Goal: Information Seeking & Learning: Check status

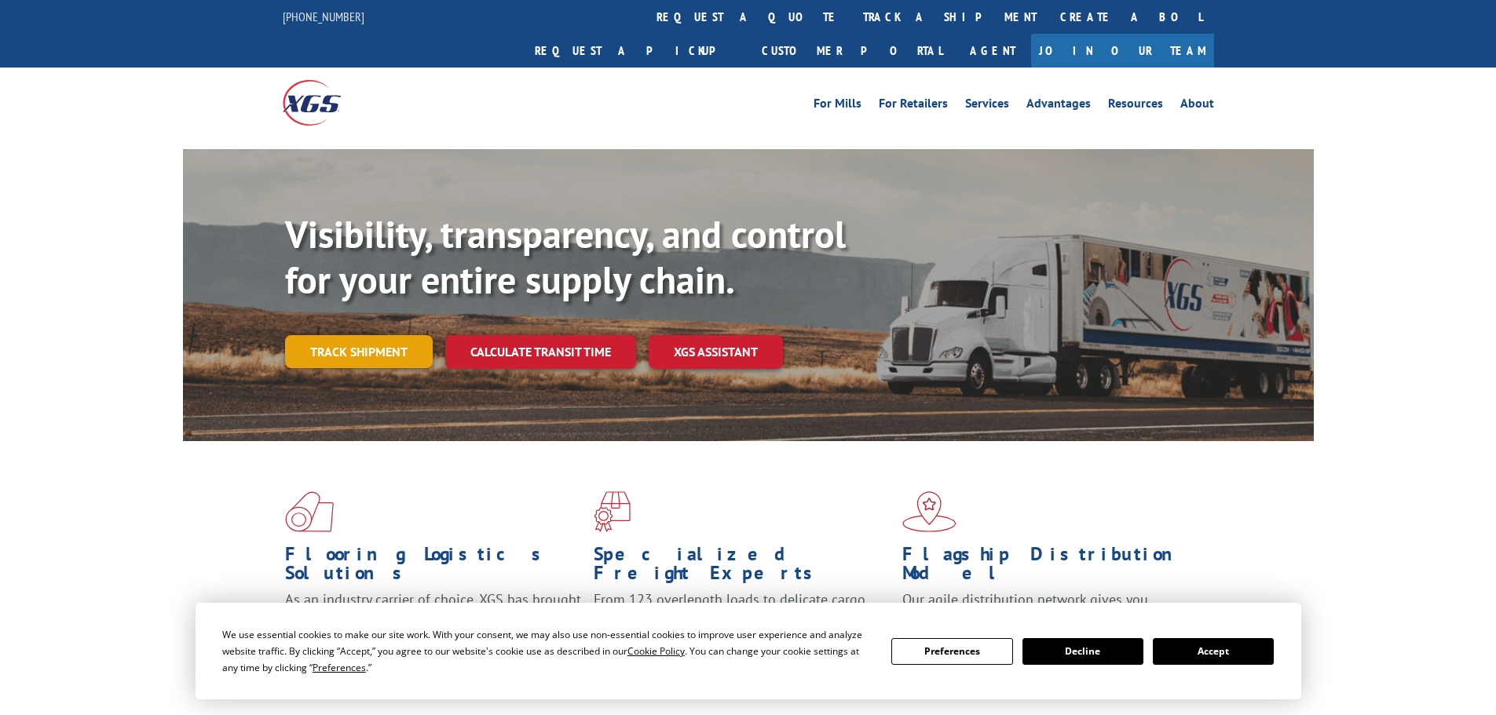
click at [370, 335] on link "Track shipment" at bounding box center [359, 351] width 148 height 33
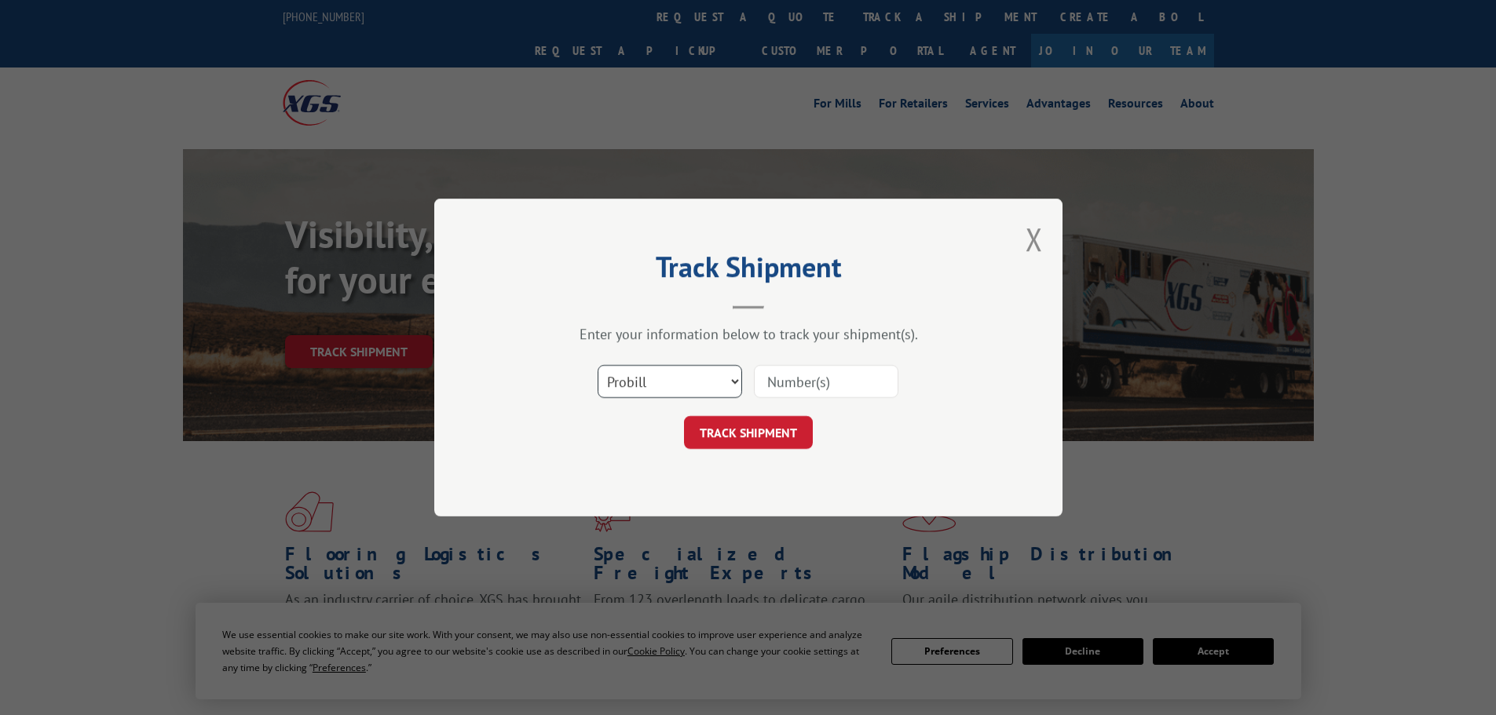
click at [678, 381] on select "Select category... Probill BOL PO" at bounding box center [670, 381] width 144 height 33
select select "po"
click at [598, 365] on select "Select category... Probill BOL PO" at bounding box center [670, 381] width 144 height 33
click at [812, 382] on input at bounding box center [826, 381] width 144 height 33
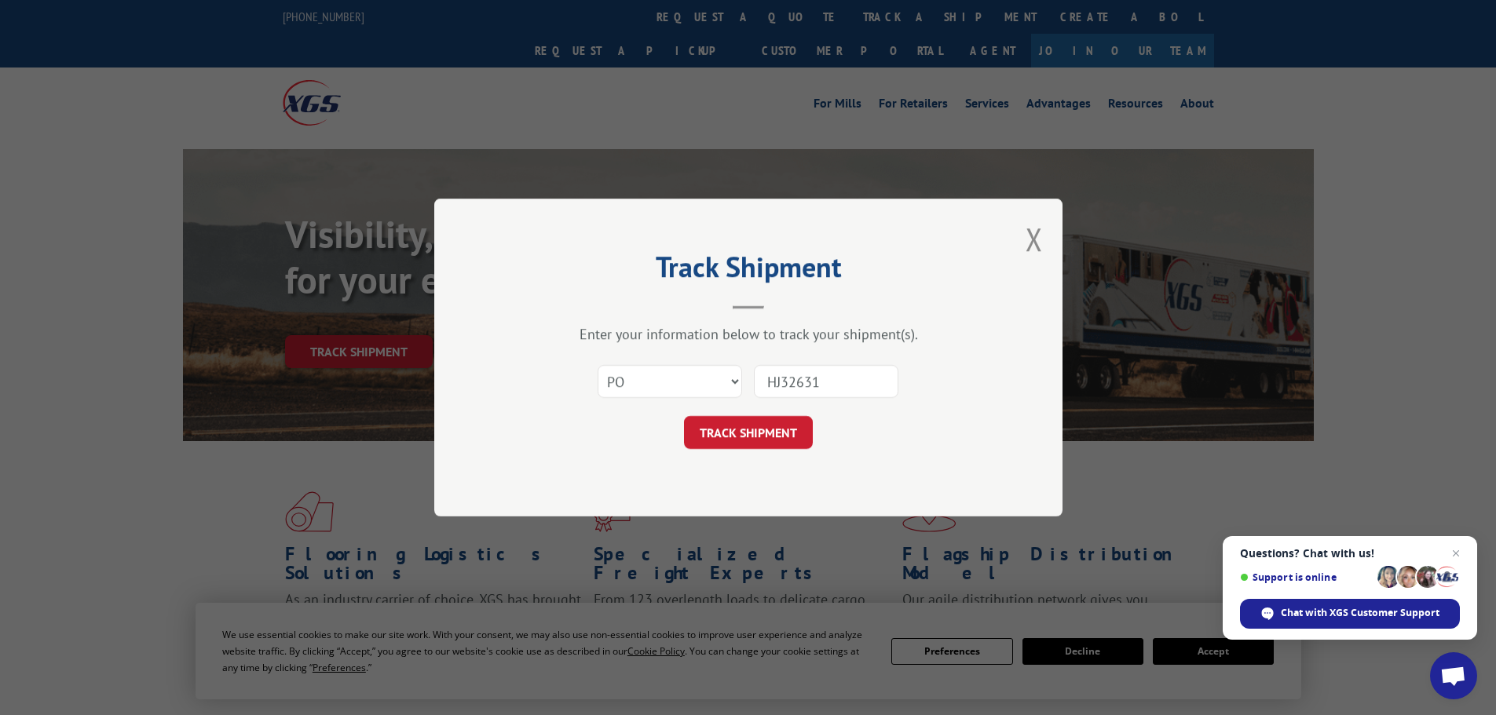
type input "HJ326312"
click button "TRACK SHIPMENT" at bounding box center [748, 432] width 129 height 33
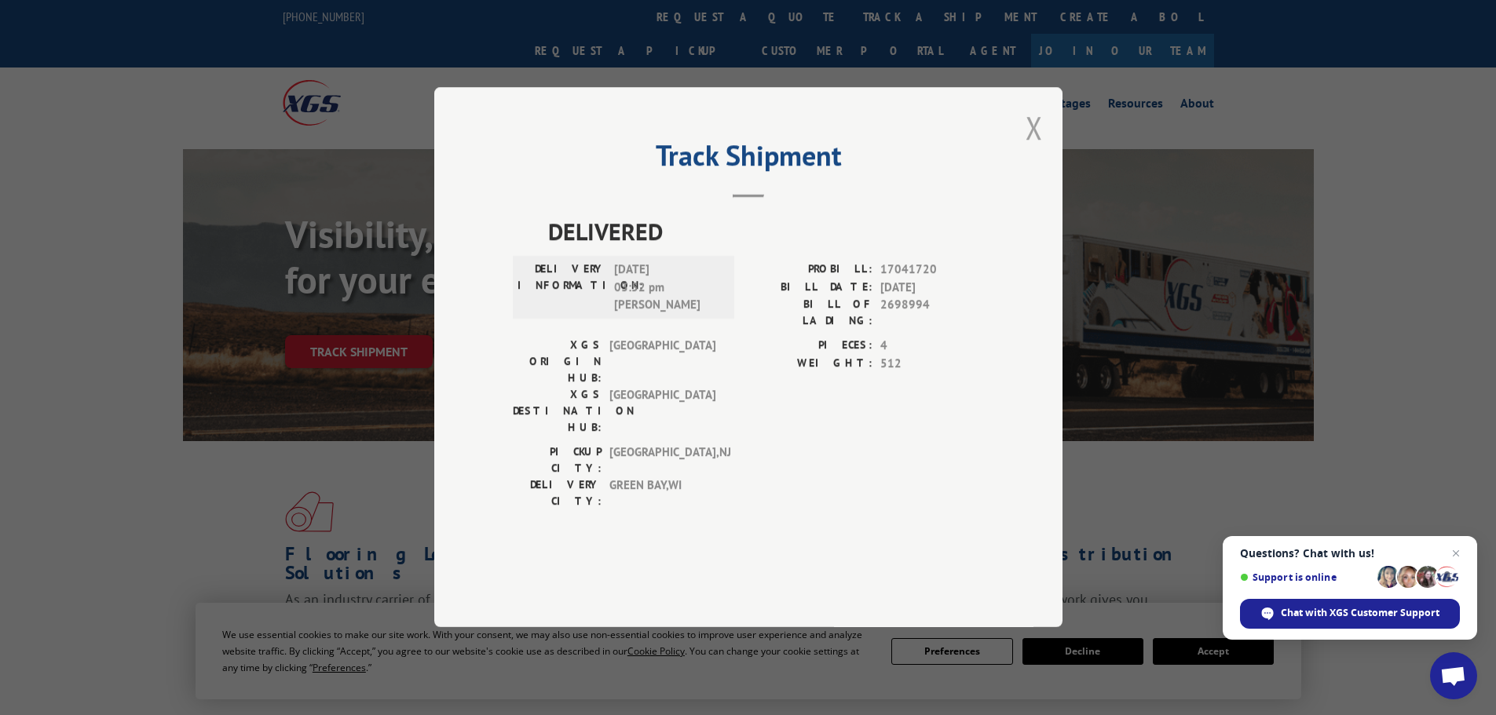
click at [1037, 148] on button "Close modal" at bounding box center [1033, 128] width 17 height 42
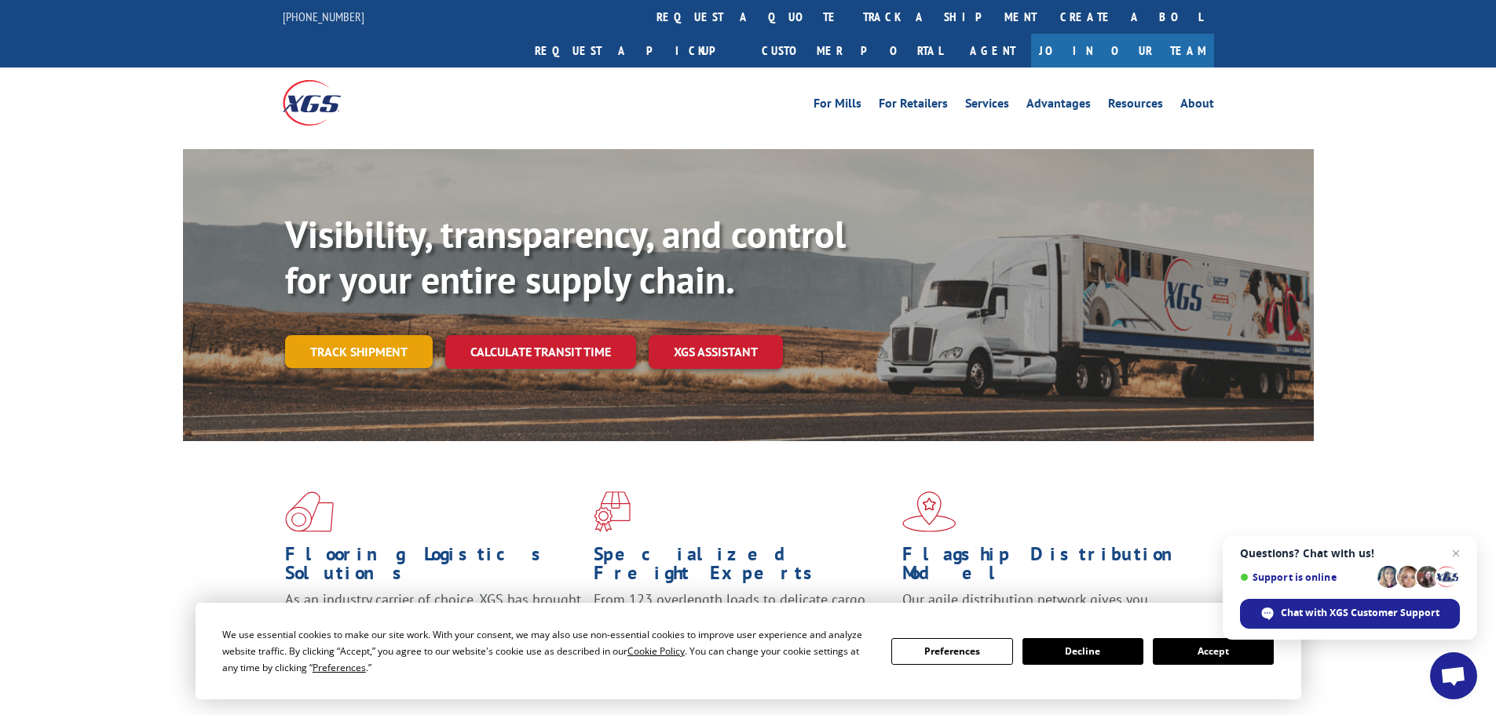
click at [381, 335] on link "Track shipment" at bounding box center [359, 351] width 148 height 33
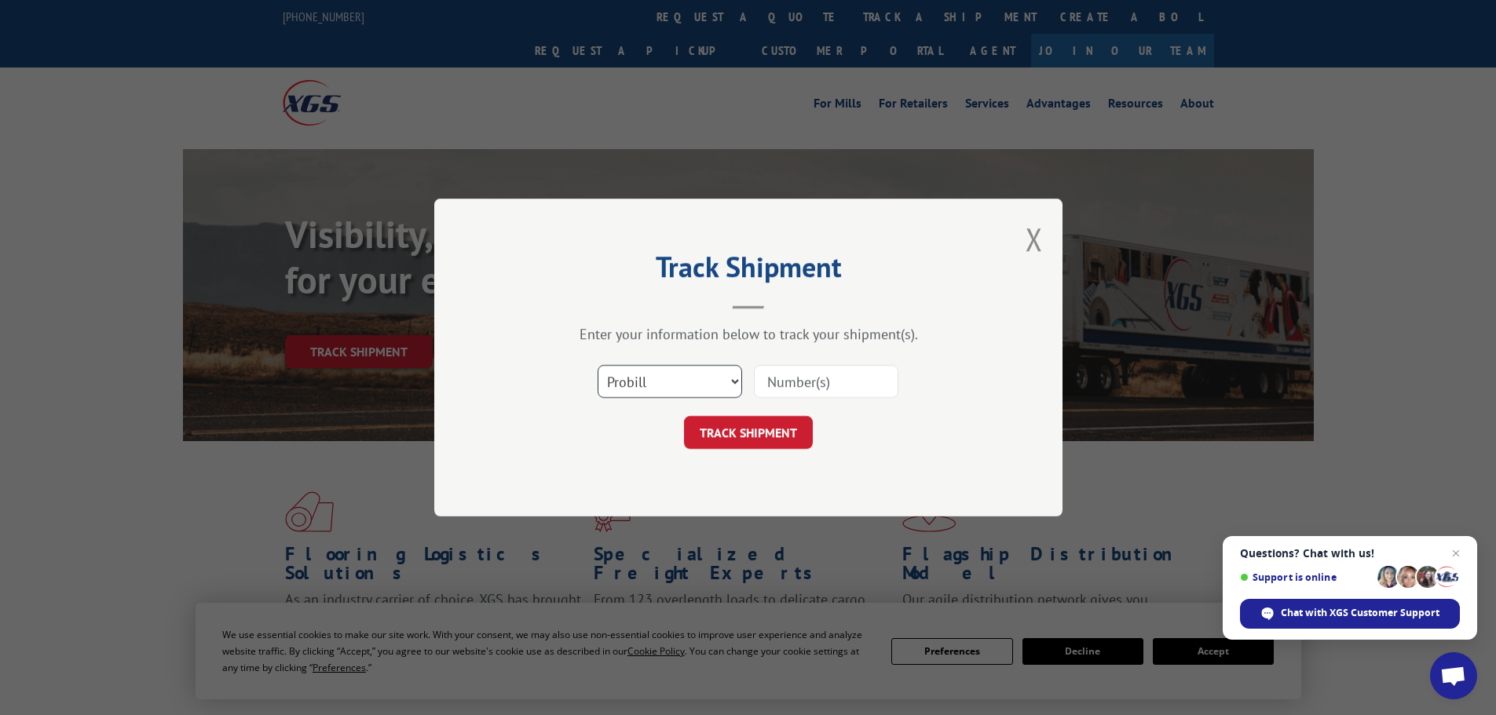
click at [680, 375] on select "Select category... Probill BOL PO" at bounding box center [670, 381] width 144 height 33
click at [647, 375] on select "Select category... Probill BOL PO" at bounding box center [670, 381] width 144 height 33
select select "bol"
click at [598, 365] on select "Select category... Probill BOL PO" at bounding box center [670, 381] width 144 height 33
click at [786, 382] on input at bounding box center [826, 381] width 144 height 33
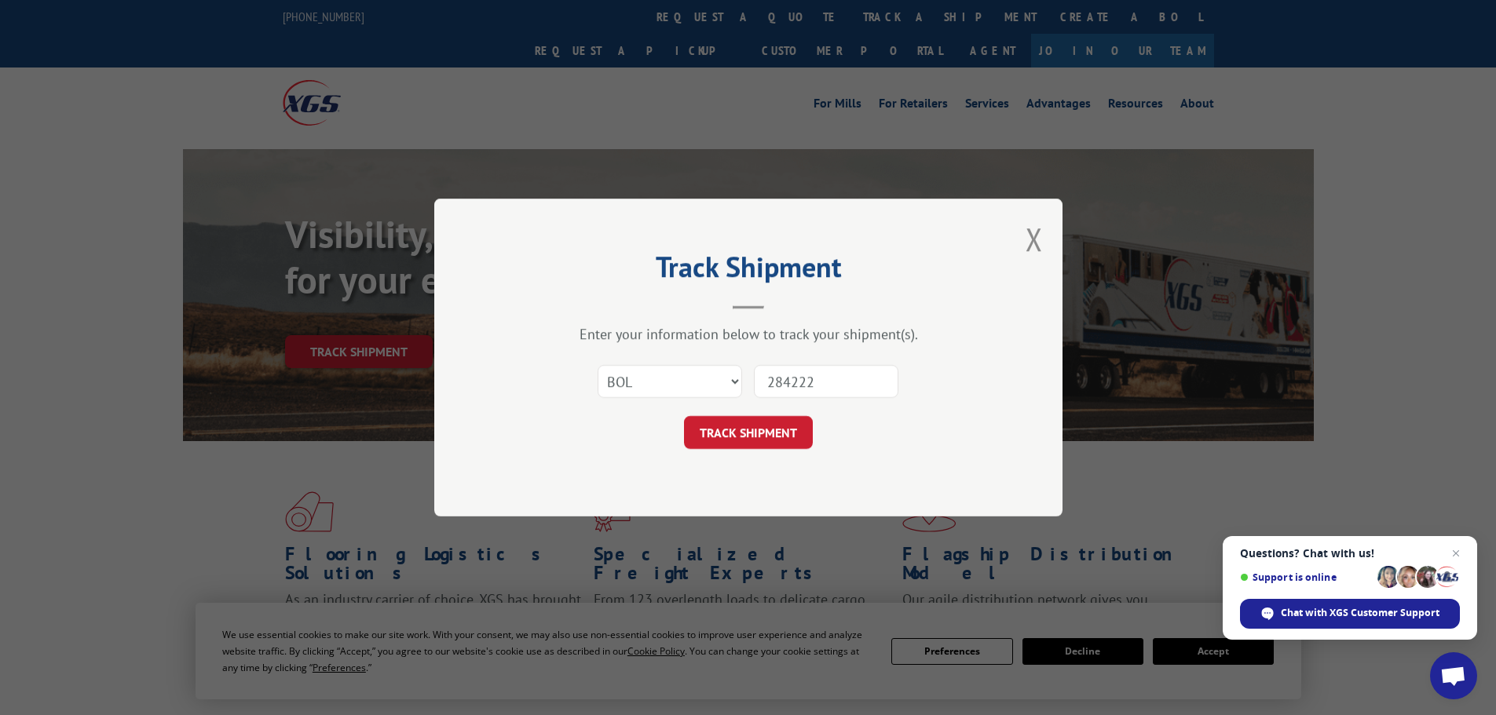
type input "2842220"
click button "TRACK SHIPMENT" at bounding box center [748, 432] width 129 height 33
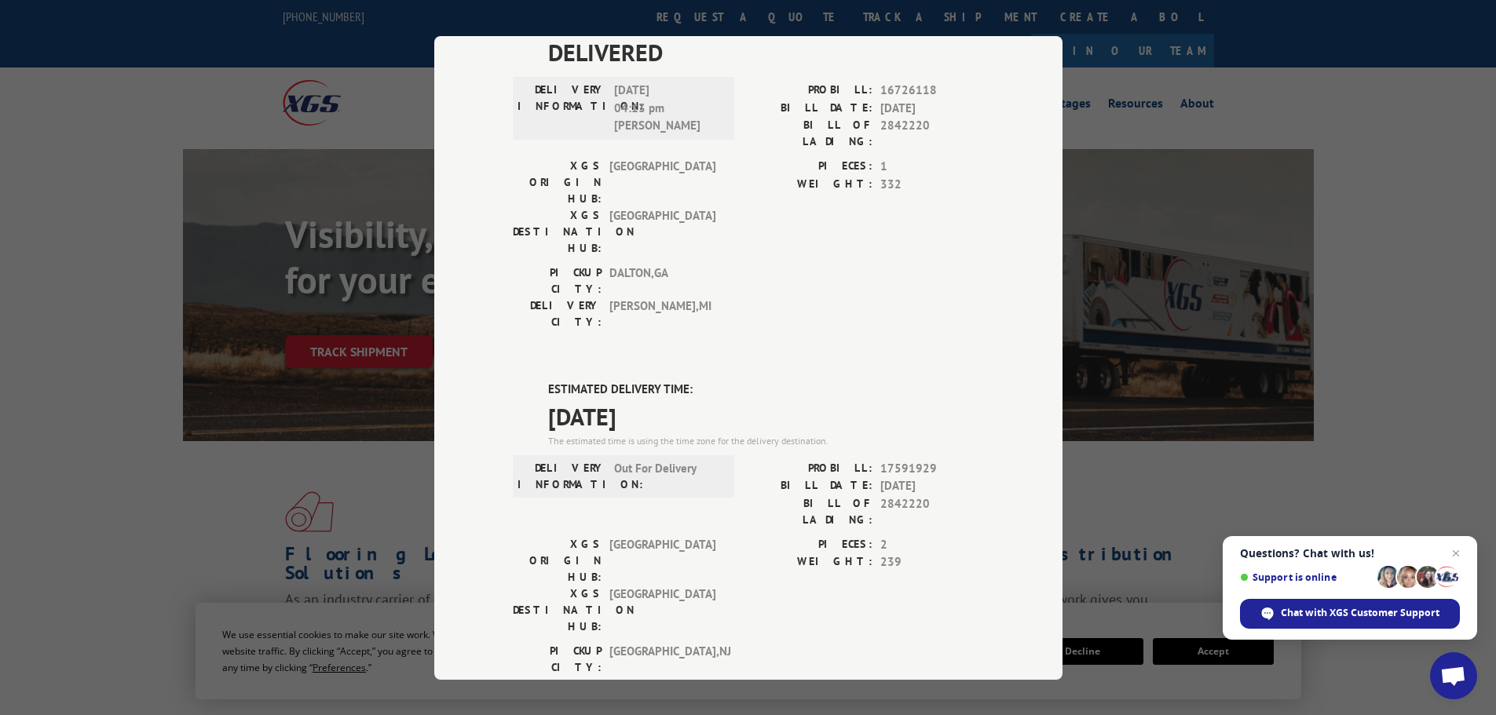
scroll to position [471, 0]
